Goal: Task Accomplishment & Management: Manage account settings

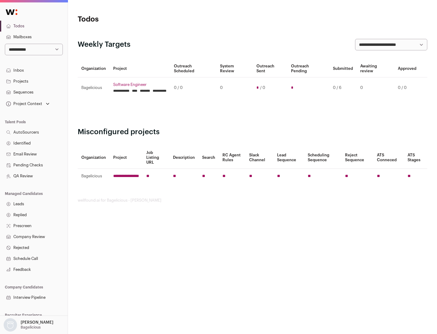
click at [34, 81] on link "Projects" at bounding box center [34, 81] width 68 height 11
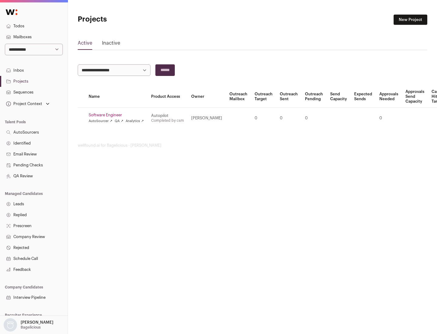
click at [118, 115] on link "Software Engineer" at bounding box center [116, 115] width 55 height 5
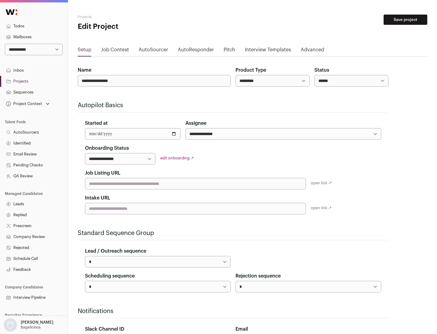
click at [405, 20] on button "Save project" at bounding box center [405, 20] width 44 height 10
